Goal: Task Accomplishment & Management: Manage account settings

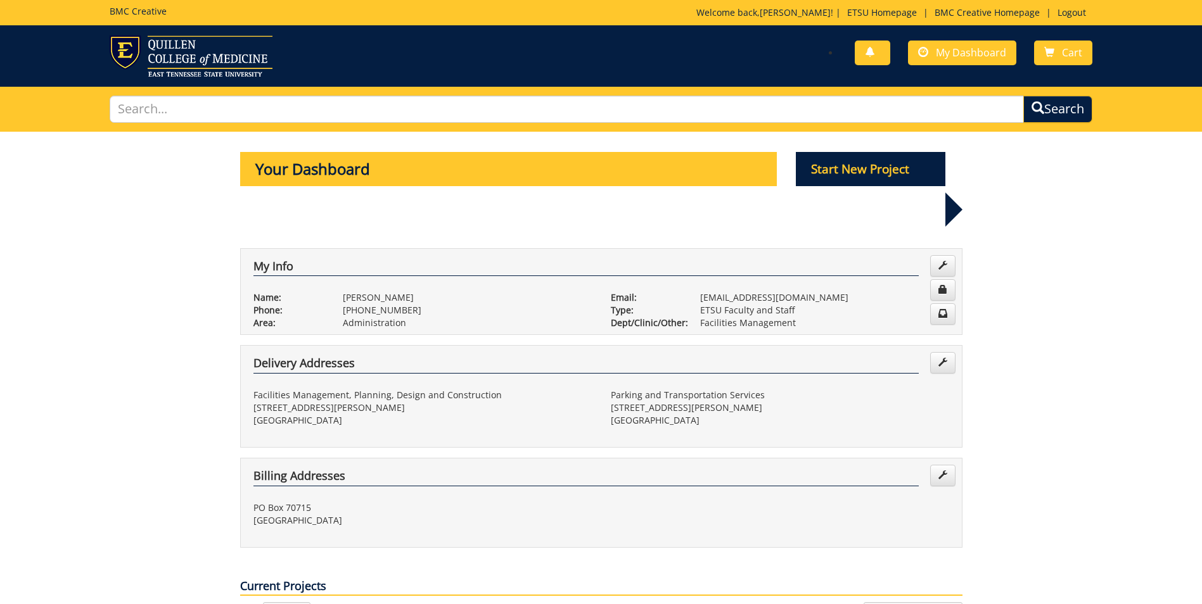
scroll to position [253, 0]
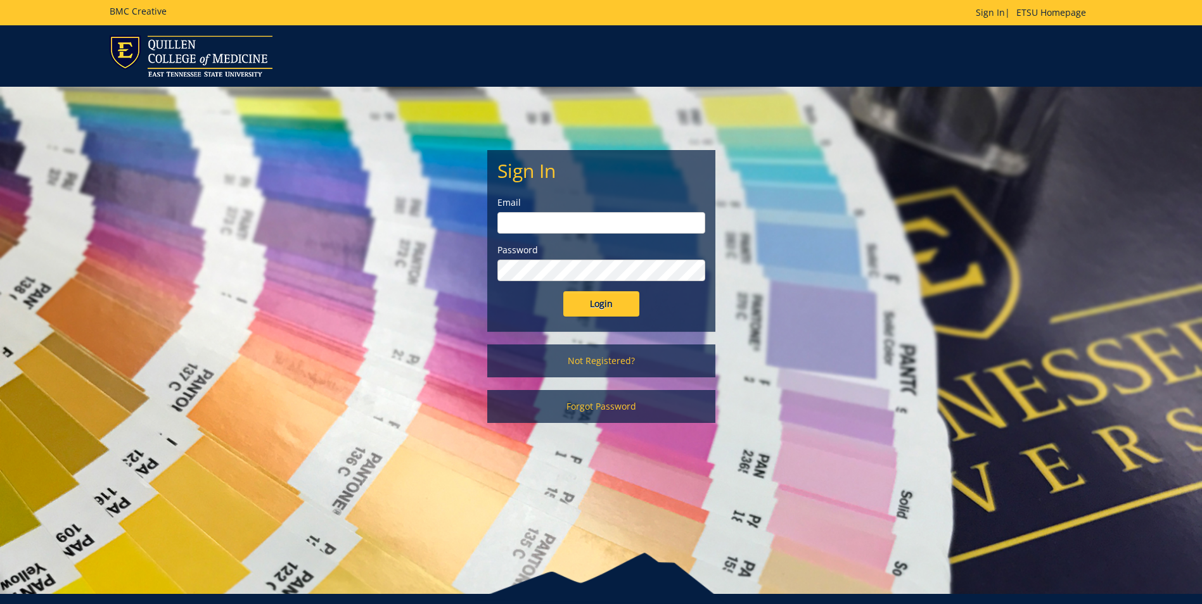
click at [545, 221] on input "email" at bounding box center [601, 223] width 208 height 22
type input "[EMAIL_ADDRESS][DOMAIN_NAME]"
click at [563, 291] on input "Login" at bounding box center [601, 303] width 76 height 25
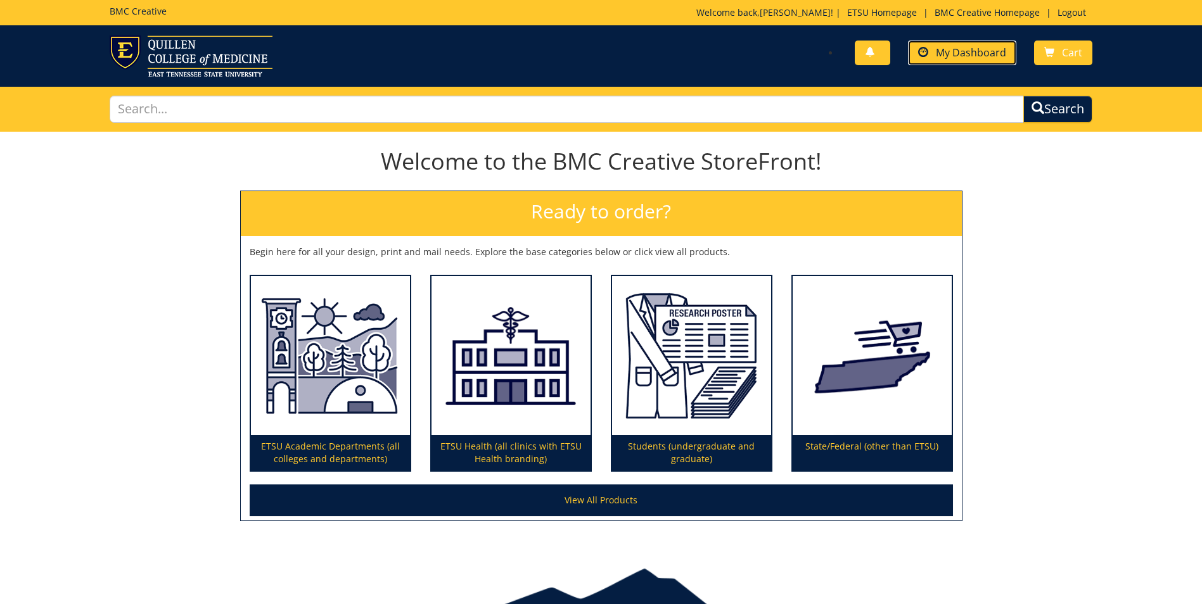
click at [990, 51] on span "My Dashboard" at bounding box center [971, 53] width 70 height 14
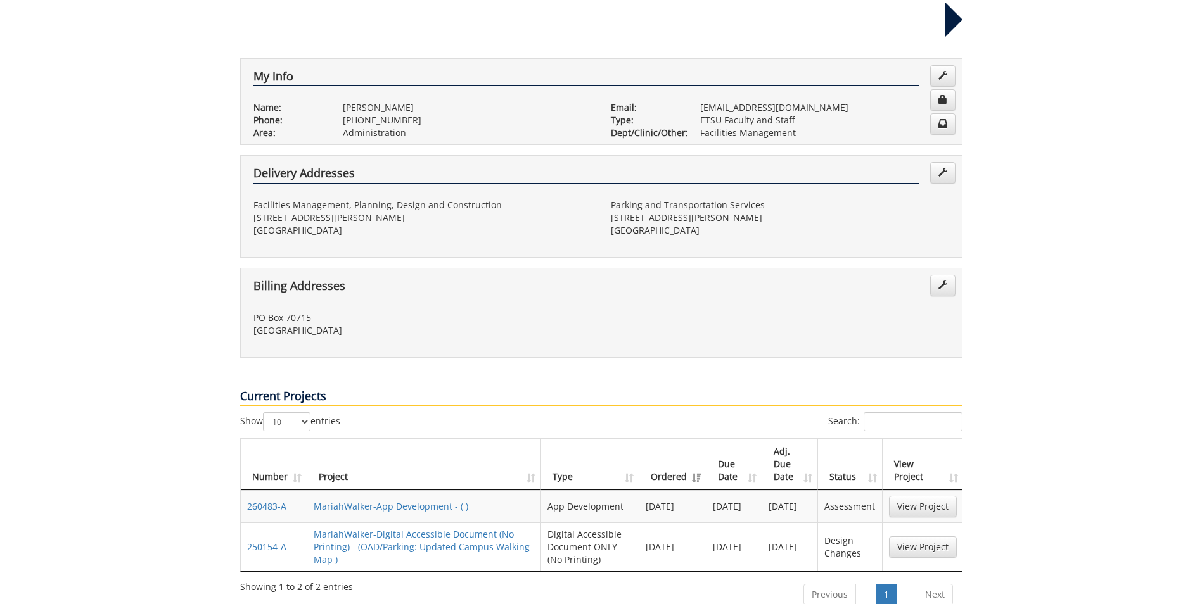
scroll to position [253, 0]
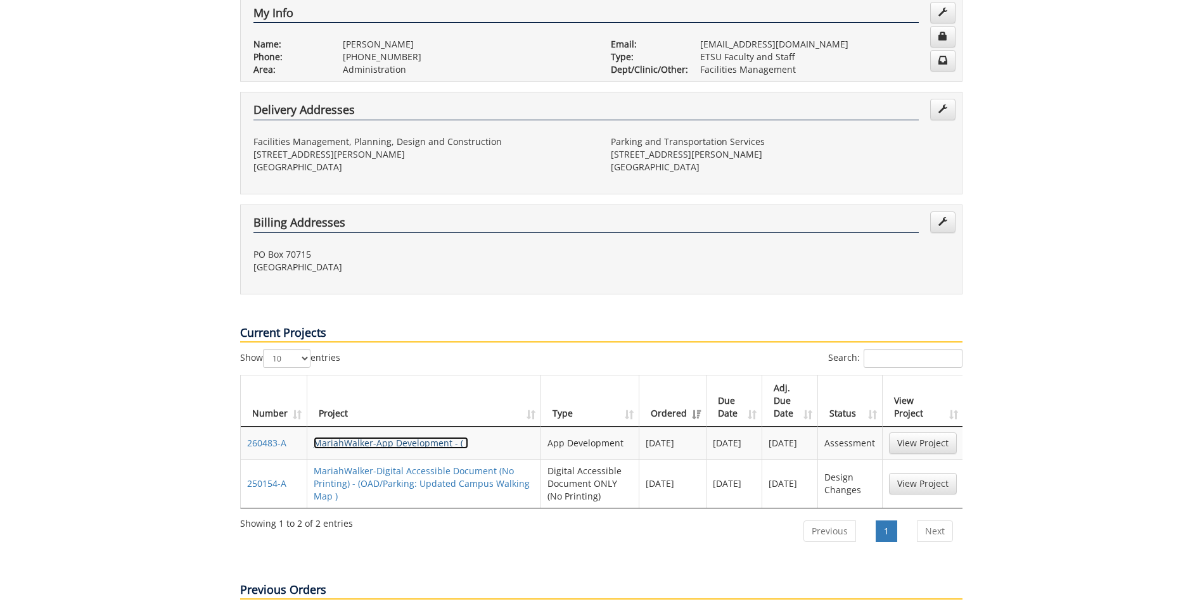
click at [447, 437] on link "MariahWalker-App Development - ( )" at bounding box center [391, 443] width 155 height 12
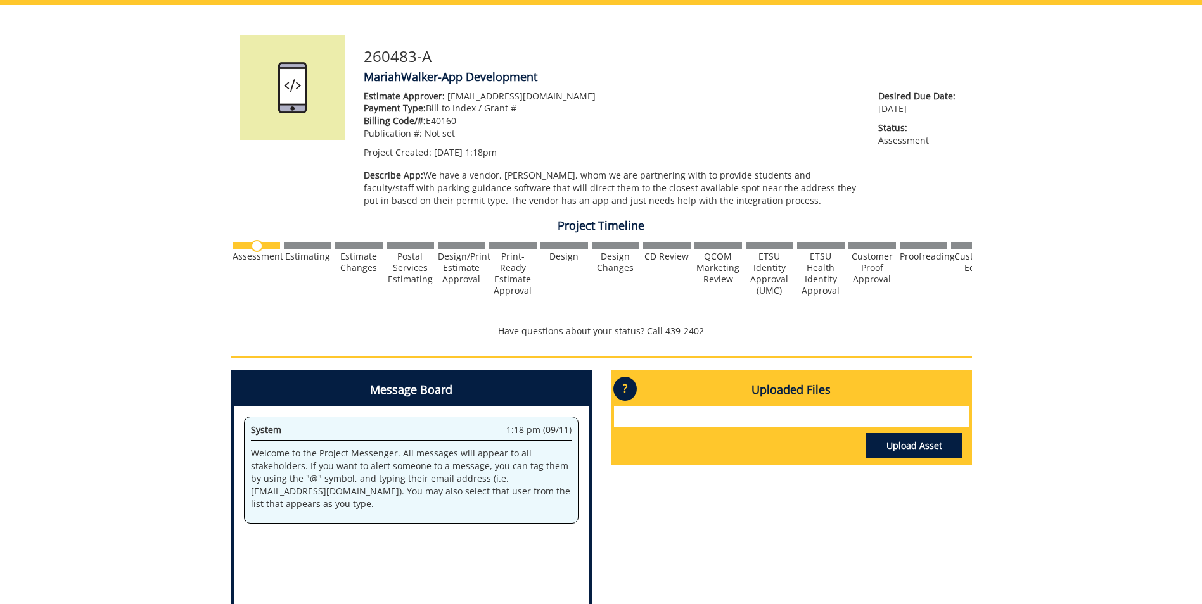
scroll to position [190, 0]
